Goal: Task Accomplishment & Management: Complete application form

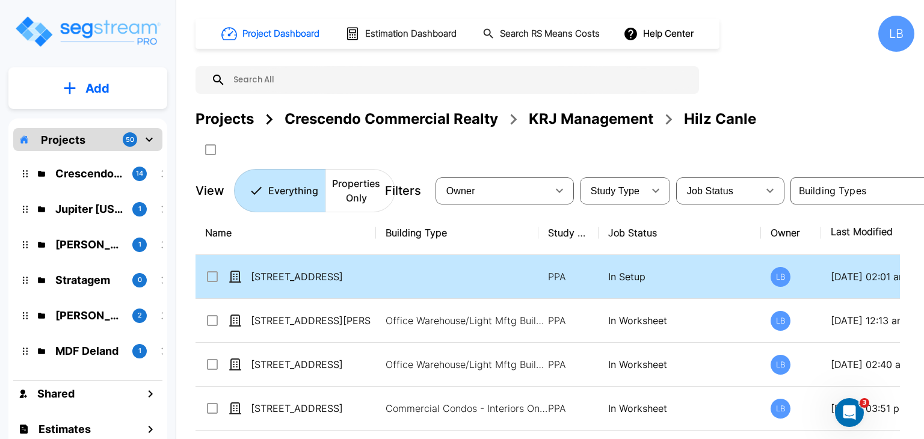
click at [449, 270] on td at bounding box center [457, 277] width 162 height 44
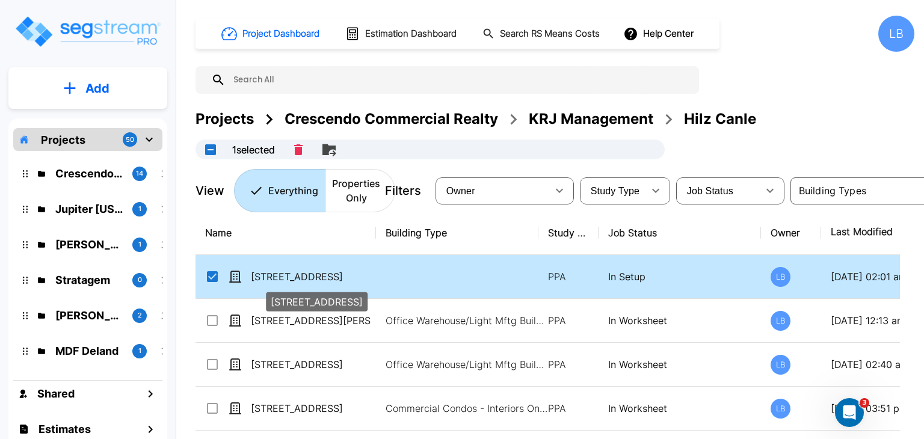
click at [346, 276] on p "[STREET_ADDRESS]" at bounding box center [311, 276] width 120 height 14
checkbox input "false"
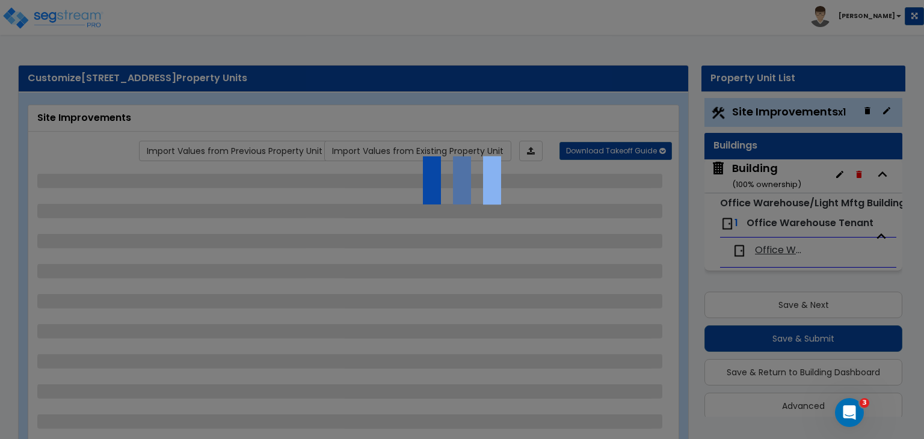
scroll to position [14, 0]
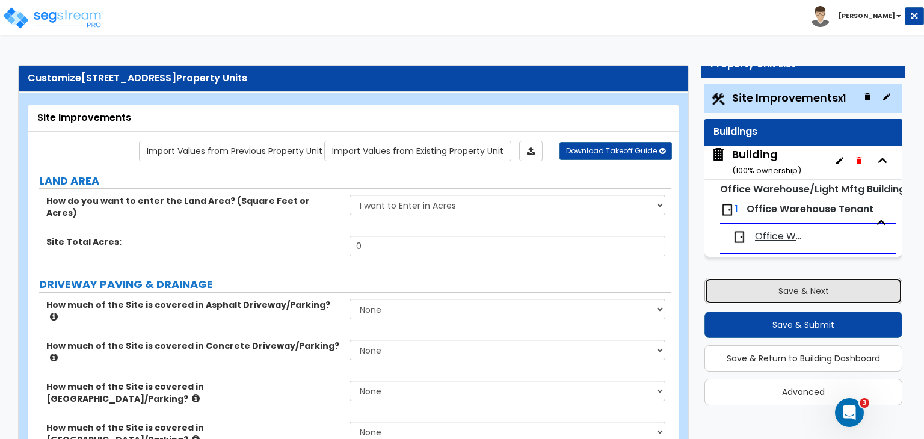
click at [790, 292] on button "Save & Next" at bounding box center [803, 291] width 198 height 26
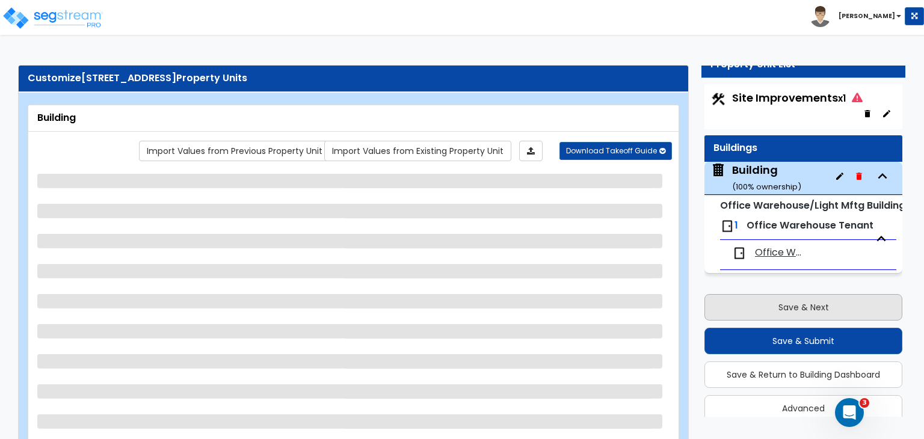
scroll to position [29, 0]
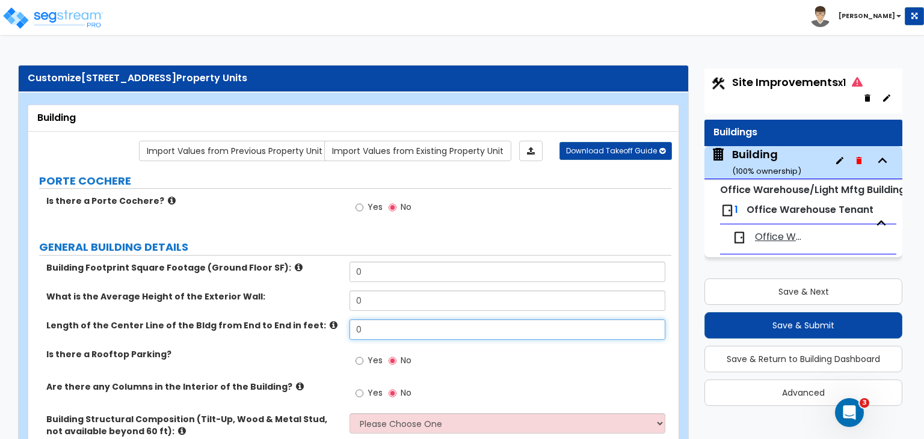
drag, startPoint x: 388, startPoint y: 328, endPoint x: 274, endPoint y: 337, distance: 114.0
click at [274, 337] on div "Length of the Center Line of the Bldg from End to End in feet: 0" at bounding box center [349, 333] width 643 height 29
type input "680"
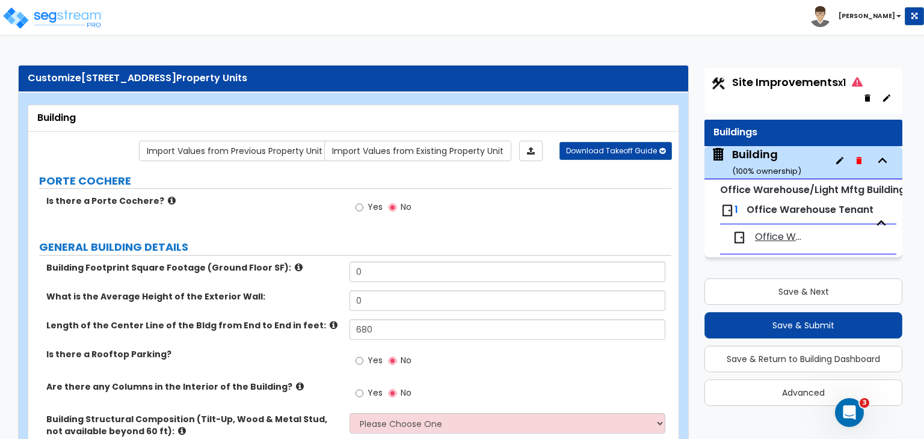
click at [303, 284] on div "Building Footprint Square Footage (Ground Floor SF): 0" at bounding box center [349, 276] width 643 height 29
